Goal: Task Accomplishment & Management: Use online tool/utility

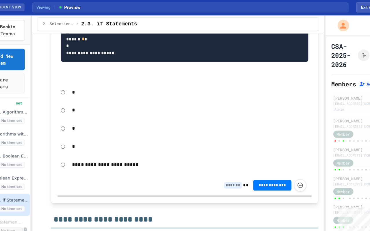
scroll to position [1386, 0]
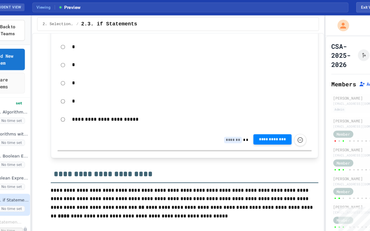
click at [256, 127] on span "**********" at bounding box center [265, 125] width 25 height 5
type input "*"
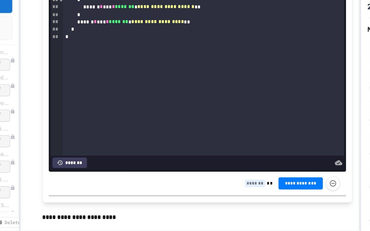
scroll to position [1949, 0]
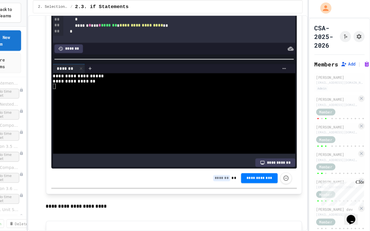
scroll to position [21, 0]
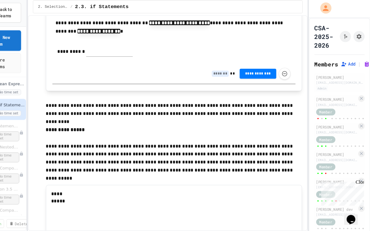
scroll to position [2159, 0]
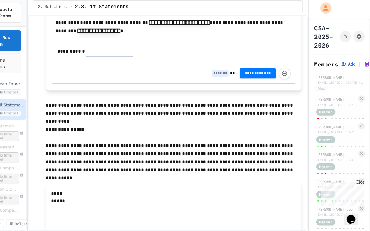
click at [118, 68] on input "text" at bounding box center [126, 64] width 43 height 8
type input "**********"
click at [253, 86] on span "**********" at bounding box center [265, 84] width 25 height 5
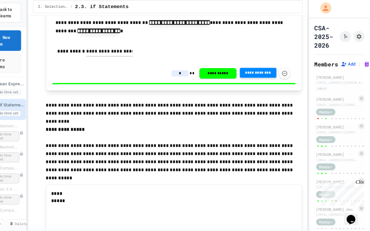
type input "*"
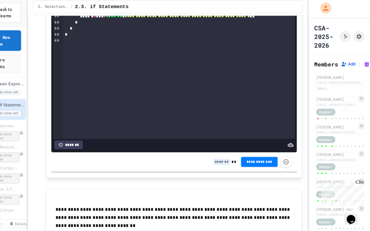
scroll to position [2429, 0]
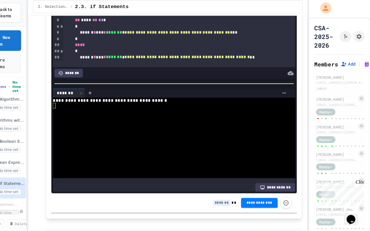
scroll to position [2387, 0]
click at [119, 30] on span "**" at bounding box center [116, 28] width 5 height 4
click at [132, 37] on div "** * *** ** ** *" at bounding box center [182, 34] width 199 height 6
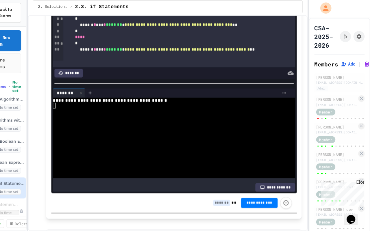
scroll to position [8, 0]
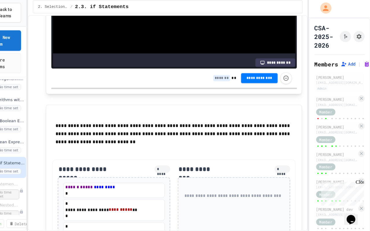
scroll to position [2506, 0]
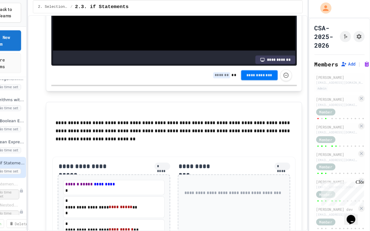
click at [254, 88] on span "**********" at bounding box center [266, 85] width 25 height 5
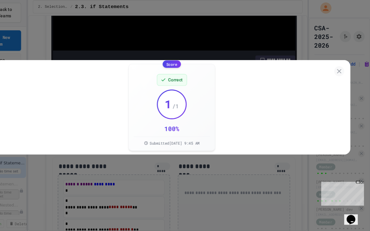
type input "*"
click at [337, 79] on icon at bounding box center [340, 82] width 7 height 7
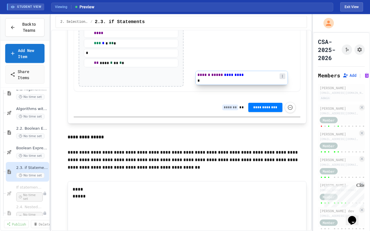
scroll to position [2726, 0]
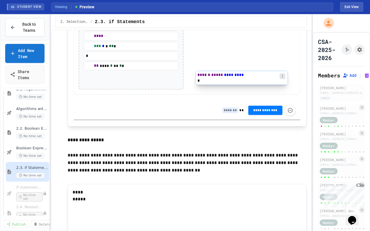
drag, startPoint x: 109, startPoint y: 78, endPoint x: 222, endPoint y: 79, distance: 113.2
click at [222, 79] on div "**********" at bounding box center [187, 18] width 226 height 153
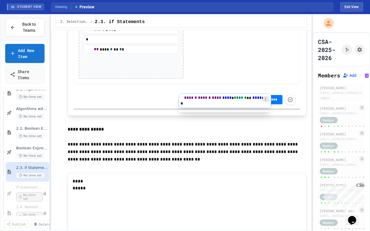
drag, startPoint x: 140, startPoint y: 137, endPoint x: 241, endPoint y: 101, distance: 107.4
click at [241, 84] on div "**********" at bounding box center [187, 13] width 226 height 142
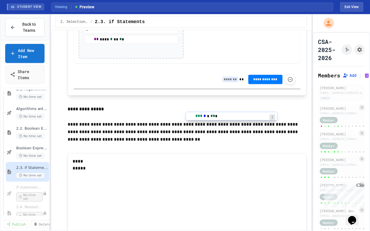
drag, startPoint x: 132, startPoint y: 154, endPoint x: 235, endPoint y: 120, distance: 109.0
click at [235, 64] on div "**********" at bounding box center [187, 3] width 226 height 122
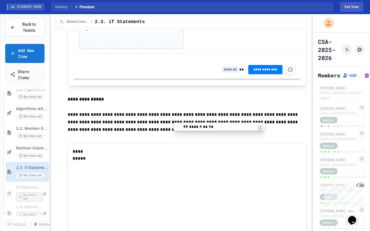
drag, startPoint x: 137, startPoint y: 160, endPoint x: 231, endPoint y: 126, distance: 99.9
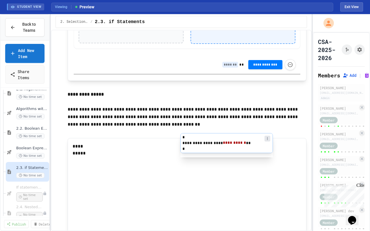
drag, startPoint x: 146, startPoint y: 115, endPoint x: 245, endPoint y: 148, distance: 105.0
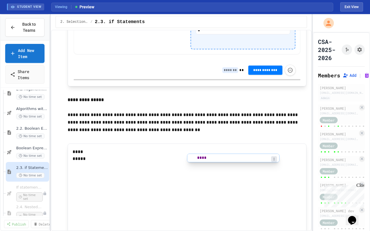
drag, startPoint x: 122, startPoint y: 118, endPoint x: 234, endPoint y: 162, distance: 120.7
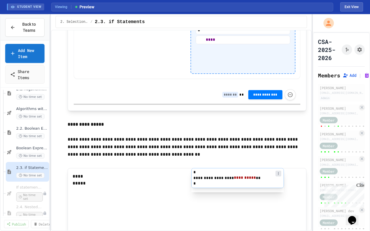
drag, startPoint x: 136, startPoint y: 87, endPoint x: 247, endPoint y: 189, distance: 150.8
click at [247, 79] on div "**********" at bounding box center [187, 10] width 226 height 137
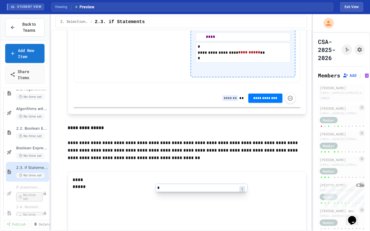
scroll to position [2737, 0]
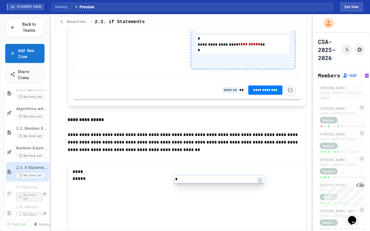
drag, startPoint x: 123, startPoint y: 89, endPoint x: 213, endPoint y: 185, distance: 131.0
click at [213, 74] on div "**********" at bounding box center [187, 2] width 226 height 143
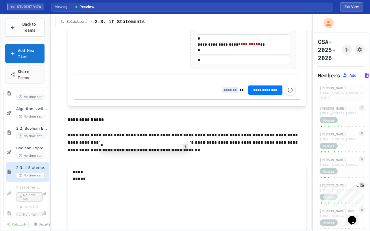
scroll to position [2736, 0]
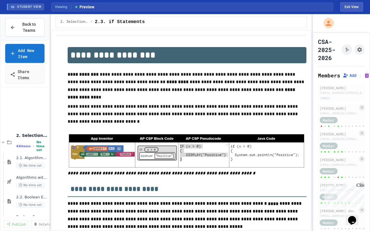
scroll to position [47, 0]
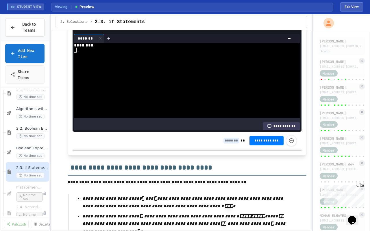
scroll to position [3013, 0]
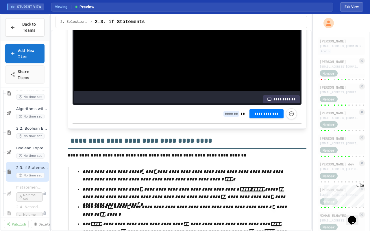
scroll to position [3041, 0]
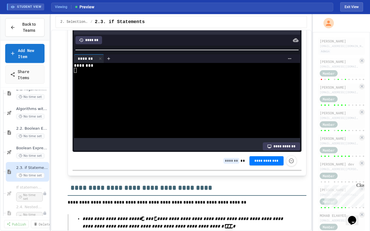
scroll to position [2993, 0]
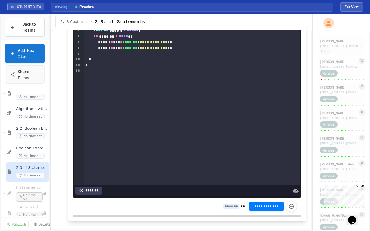
scroll to position [3357, 0]
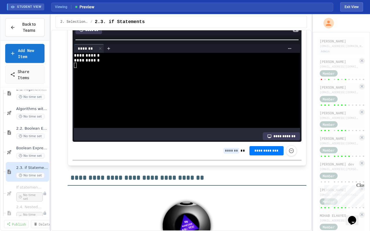
scroll to position [3417, 0]
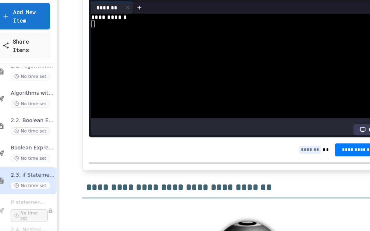
scroll to position [3410, 0]
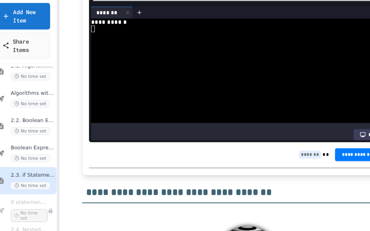
click at [189, 3] on div "**********" at bounding box center [182, 1] width 199 height 6
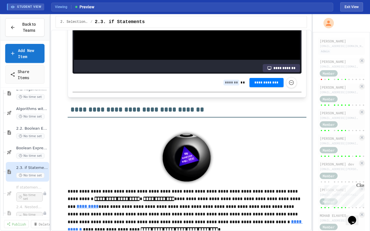
scroll to position [3481, 0]
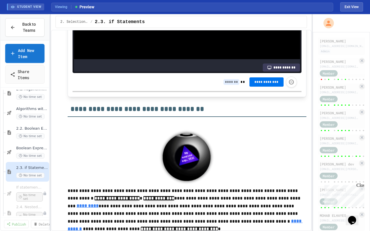
click at [260, 84] on span "**********" at bounding box center [266, 82] width 25 height 5
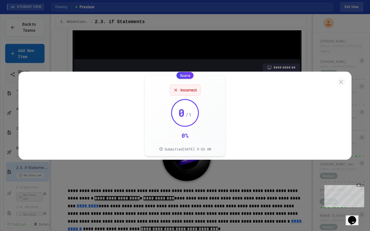
type input "*"
click at [338, 79] on icon at bounding box center [340, 82] width 7 height 7
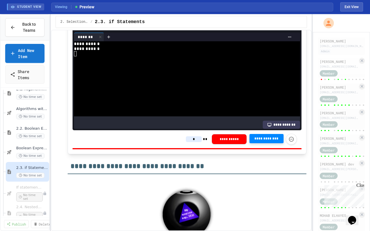
scroll to position [3424, 0]
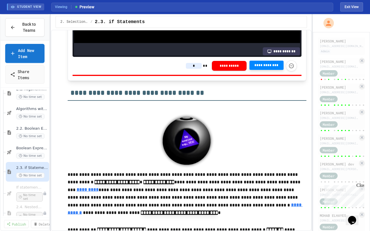
scroll to position [3498, 0]
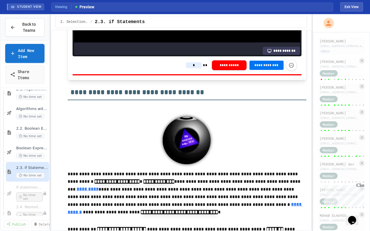
click at [258, 68] on span "**********" at bounding box center [266, 65] width 25 height 5
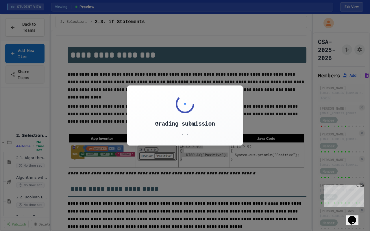
scroll to position [47, 0]
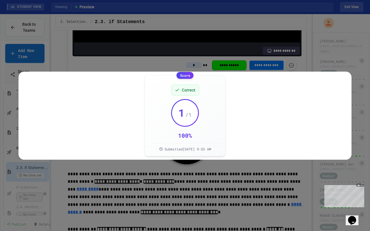
type input "*"
click at [338, 80] on icon at bounding box center [340, 82] width 4 height 4
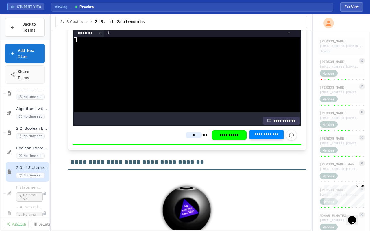
scroll to position [3427, 0]
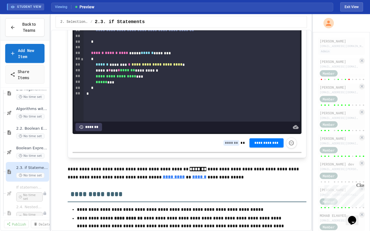
scroll to position [3860, 0]
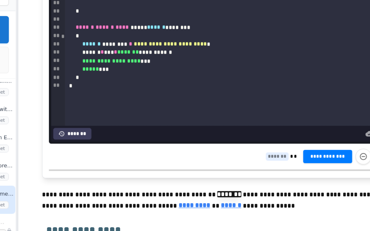
drag, startPoint x: 103, startPoint y: 90, endPoint x: 205, endPoint y: 111, distance: 104.6
click at [205, 111] on div "**********" at bounding box center [191, 30] width 216 height 182
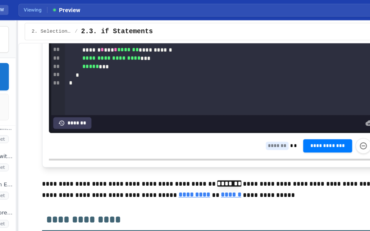
scroll to position [3902, 0]
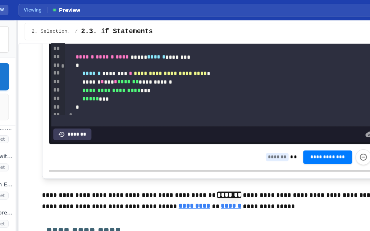
scroll to position [14, 0]
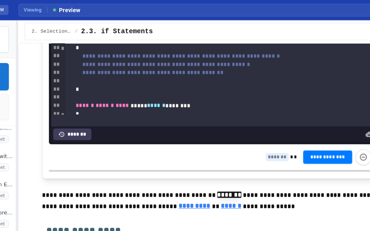
scroll to position [44, 0]
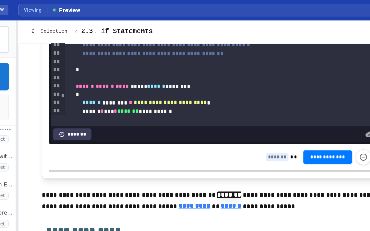
scroll to position [82, 0]
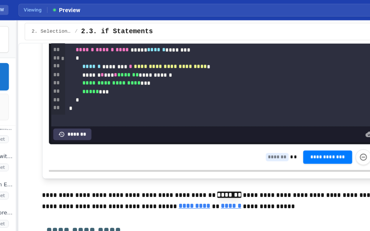
scroll to position [175, 0]
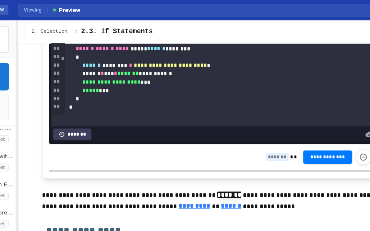
drag, startPoint x: 105, startPoint y: 126, endPoint x: 226, endPoint y: 138, distance: 121.3
click at [258, 3] on div "**********" at bounding box center [182, 0] width 199 height 6
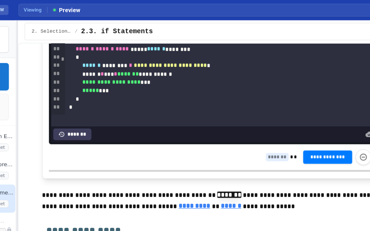
scroll to position [181, 0]
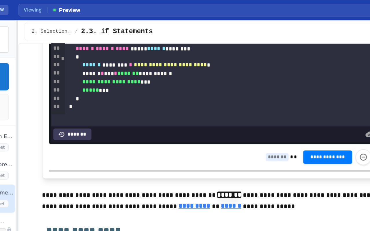
click at [210, 14] on div "**********" at bounding box center [182, 11] width 199 height 6
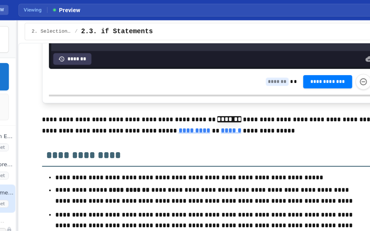
scroll to position [179, 0]
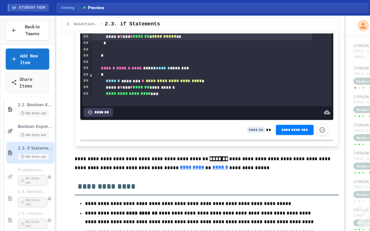
scroll to position [3864, 0]
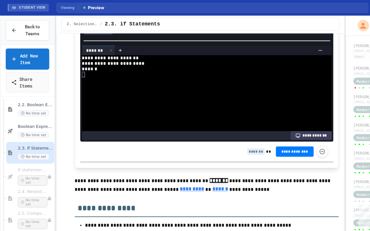
click at [124, 40] on div at bounding box center [186, 37] width 229 height 6
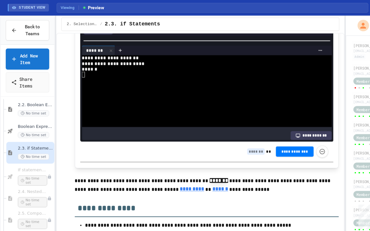
scroll to position [320, 0]
drag, startPoint x: 147, startPoint y: 107, endPoint x: 197, endPoint y: 109, distance: 50.0
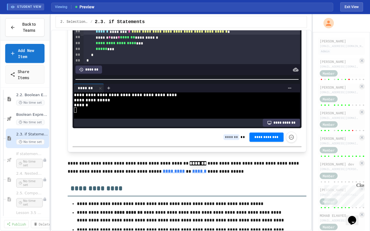
scroll to position [269, 0]
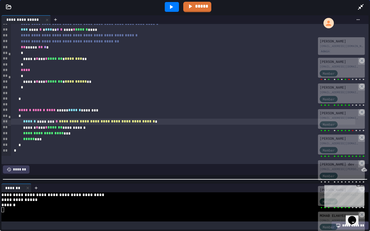
click at [224, 176] on div at bounding box center [185, 179] width 370 height 6
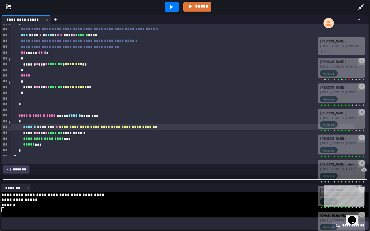
scroll to position [263, 0]
click at [358, 5] on icon at bounding box center [360, 6] width 7 height 7
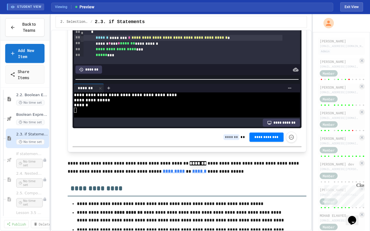
click at [31, 154] on span "If statements and Control Flow - Quiz" at bounding box center [29, 154] width 27 height 5
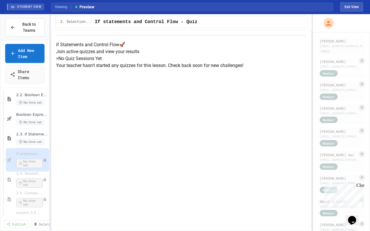
click at [12, 139] on icon at bounding box center [9, 138] width 7 height 5
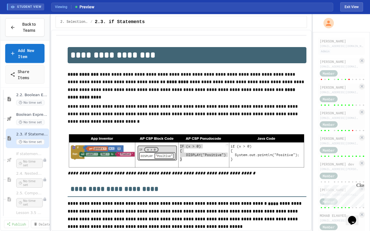
type input "**********"
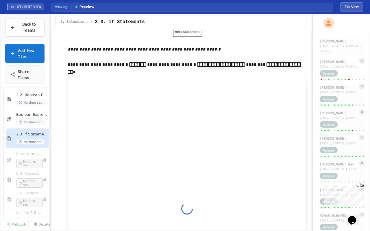
scroll to position [2039, 0]
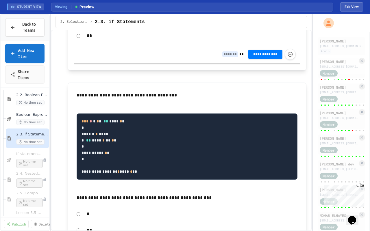
scroll to position [4430, 0]
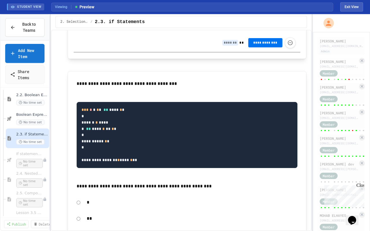
click at [253, 47] on button "**********" at bounding box center [265, 42] width 34 height 9
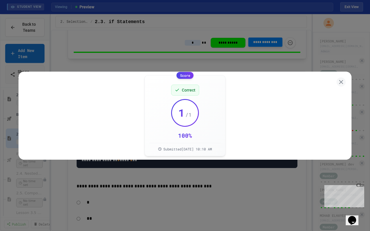
type input "*"
click at [338, 80] on icon at bounding box center [340, 82] width 4 height 4
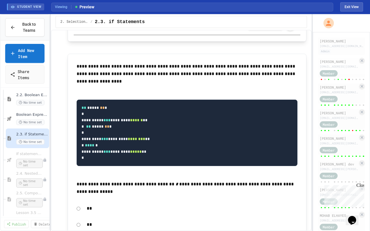
scroll to position [4703, 0]
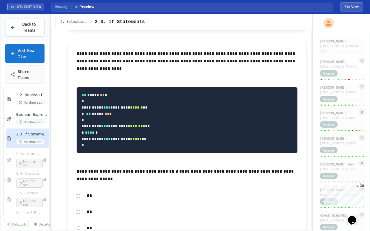
click at [254, 14] on span "**********" at bounding box center [265, 12] width 25 height 5
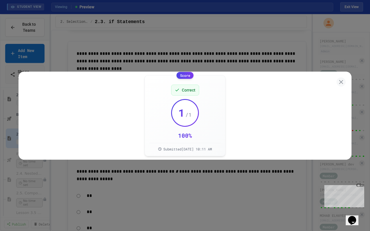
type input "*"
click at [338, 80] on icon at bounding box center [341, 82] width 7 height 7
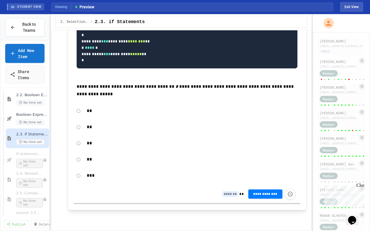
scroll to position [4913, 0]
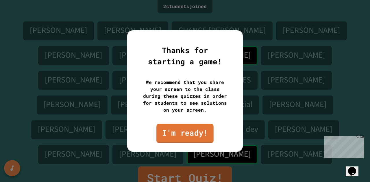
click at [191, 134] on link "I'm ready!" at bounding box center [184, 133] width 57 height 19
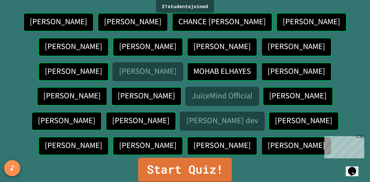
scroll to position [8, 0]
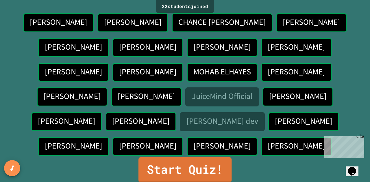
click at [213, 165] on link "Start Quiz!" at bounding box center [184, 169] width 93 height 25
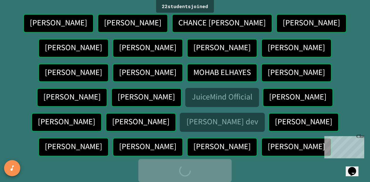
scroll to position [0, 0]
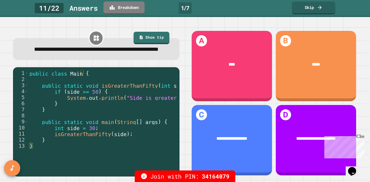
click at [360, 139] on div "Close" at bounding box center [359, 137] width 7 height 7
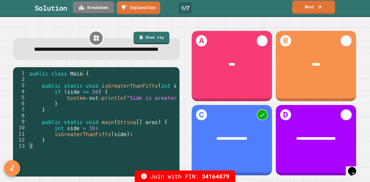
click at [315, 7] on link "Next" at bounding box center [313, 8] width 43 height 14
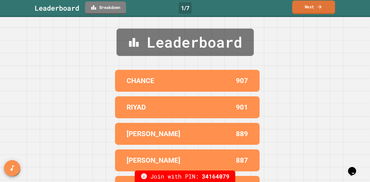
click at [315, 7] on link "Next" at bounding box center [313, 8] width 43 height 14
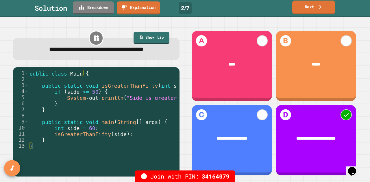
click at [315, 7] on link "Next" at bounding box center [313, 8] width 43 height 14
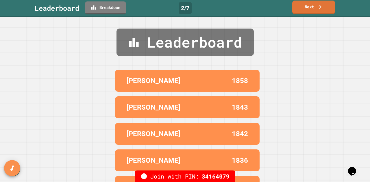
click at [315, 7] on link "Next" at bounding box center [313, 8] width 43 height 14
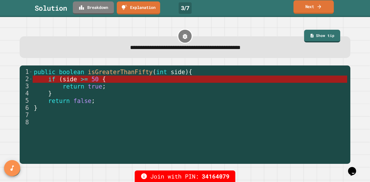
click at [302, 8] on link "Next" at bounding box center [313, 7] width 40 height 14
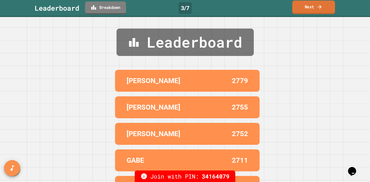
click at [302, 8] on link "Next" at bounding box center [313, 8] width 43 height 14
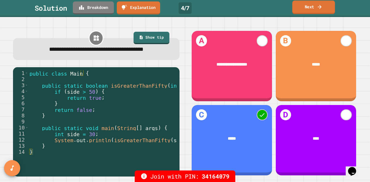
click at [315, 11] on link "Next" at bounding box center [313, 8] width 43 height 14
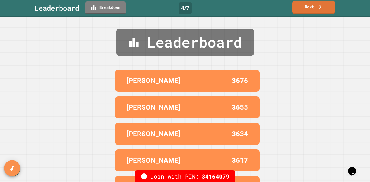
click at [315, 11] on link "Next" at bounding box center [313, 8] width 43 height 14
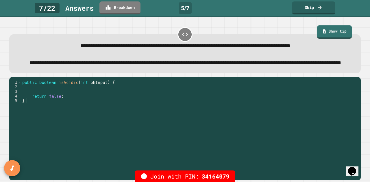
click at [328, 32] on link "Show tip" at bounding box center [334, 31] width 35 height 13
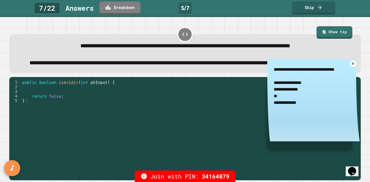
click at [351, 66] on icon at bounding box center [353, 64] width 4 height 4
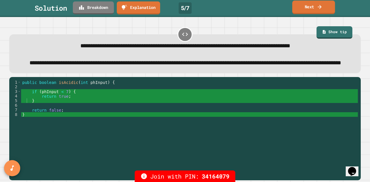
click at [305, 9] on link "Next" at bounding box center [313, 8] width 43 height 14
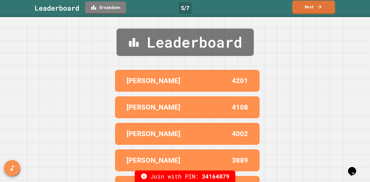
click at [305, 9] on link "Next" at bounding box center [313, 8] width 43 height 14
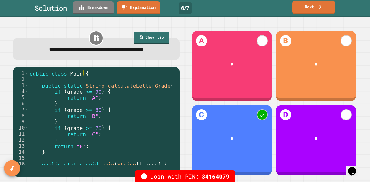
click at [305, 10] on link "Next" at bounding box center [313, 8] width 43 height 14
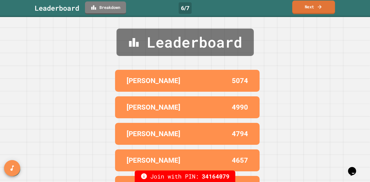
click at [305, 10] on link "Next" at bounding box center [313, 8] width 43 height 14
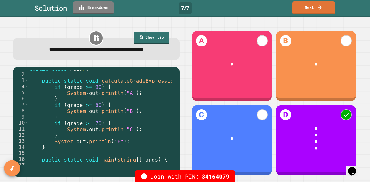
scroll to position [5, 0]
click at [310, 9] on link "Next" at bounding box center [313, 8] width 44 height 14
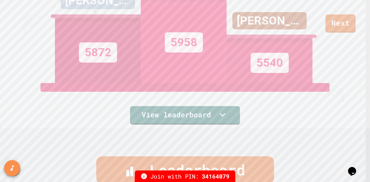
scroll to position [0, 0]
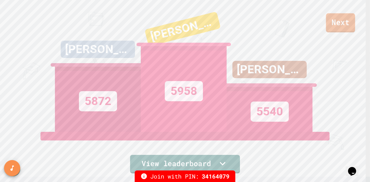
click at [345, 27] on link "Next" at bounding box center [340, 22] width 29 height 19
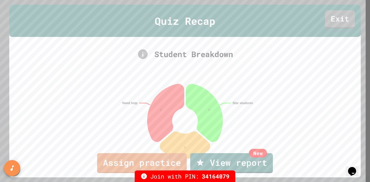
scroll to position [21, 0]
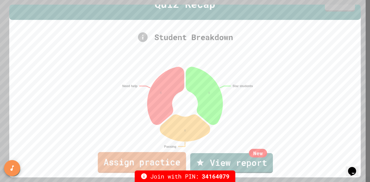
click at [161, 158] on link "Assign practice" at bounding box center [142, 162] width 88 height 21
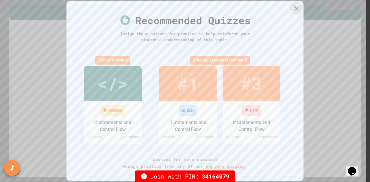
click at [296, 8] on icon at bounding box center [296, 8] width 4 height 4
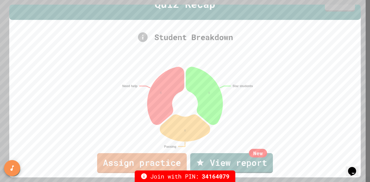
scroll to position [0, 0]
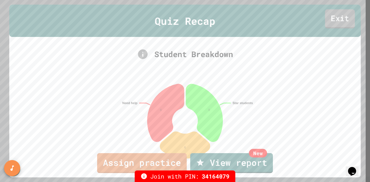
click at [339, 23] on link "Exit" at bounding box center [340, 18] width 30 height 19
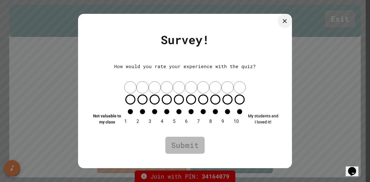
click at [285, 23] on icon at bounding box center [284, 21] width 4 height 4
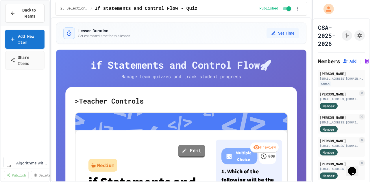
scroll to position [19, 0]
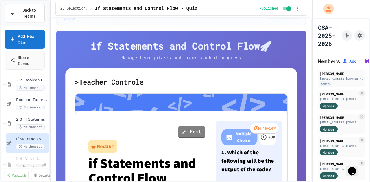
click at [33, 138] on span "If statements and Control Flow - Quiz" at bounding box center [32, 139] width 32 height 5
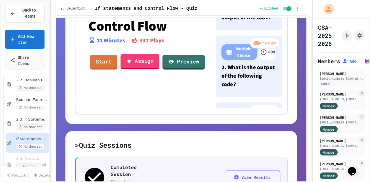
scroll to position [165, 0]
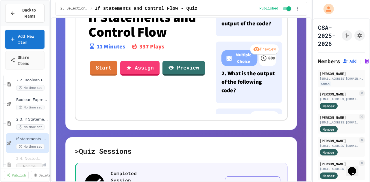
click at [144, 73] on div "Assign" at bounding box center [140, 68] width 42 height 18
click at [145, 66] on link "Assign" at bounding box center [140, 68] width 38 height 16
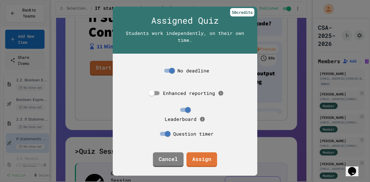
click at [219, 94] on icon at bounding box center [220, 93] width 5 height 5
click at [198, 156] on link "Assign" at bounding box center [202, 159] width 30 height 16
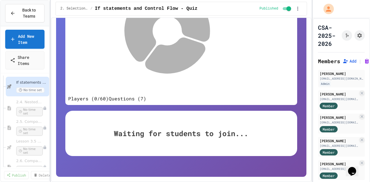
scroll to position [164, 0]
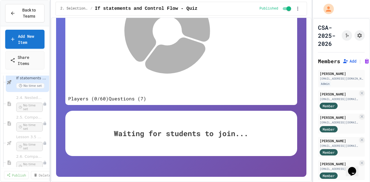
click at [22, 97] on span "2.4. Nested if Statements" at bounding box center [29, 98] width 27 height 5
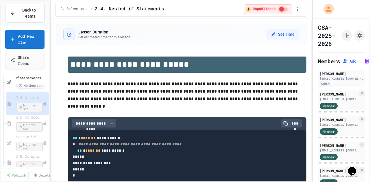
click at [27, 119] on span "2.5. Compound Boolean Expressions" at bounding box center [29, 117] width 27 height 5
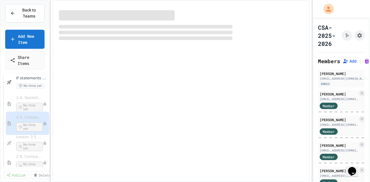
select select "***"
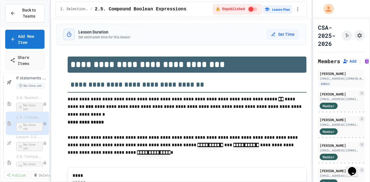
type textarea "*"
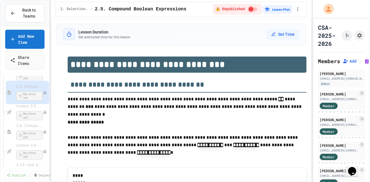
scroll to position [195, 0]
click at [28, 108] on div "Lesson 3.5 Quiz No time set" at bounding box center [29, 112] width 27 height 16
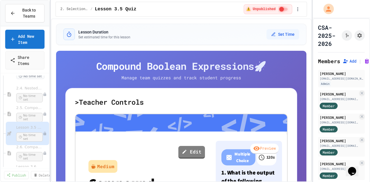
scroll to position [169, 0]
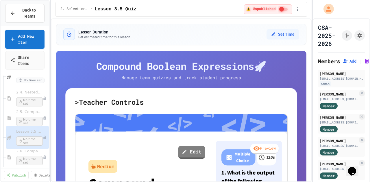
click at [28, 92] on span "2.4. Nested if Statements" at bounding box center [29, 92] width 27 height 5
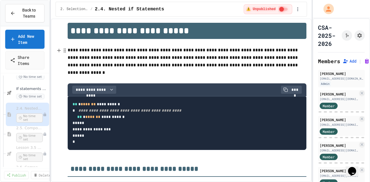
scroll to position [36, 0]
